Goal: Subscribe to service/newsletter

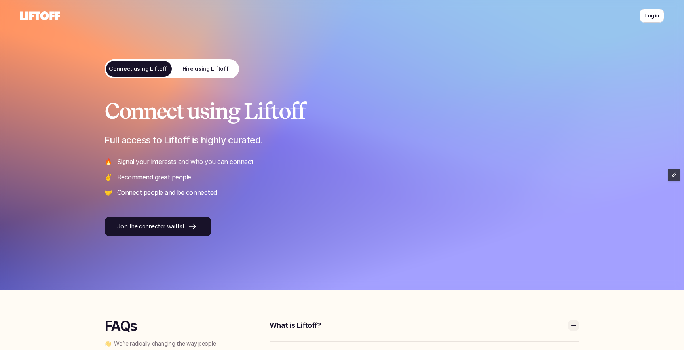
click at [221, 69] on p "Hire using Liftoff" at bounding box center [206, 69] width 46 height 8
click at [215, 59] on link "Hire using Liftoff" at bounding box center [205, 68] width 67 height 19
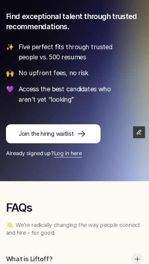
scroll to position [167, 0]
